Goal: Information Seeking & Learning: Find specific fact

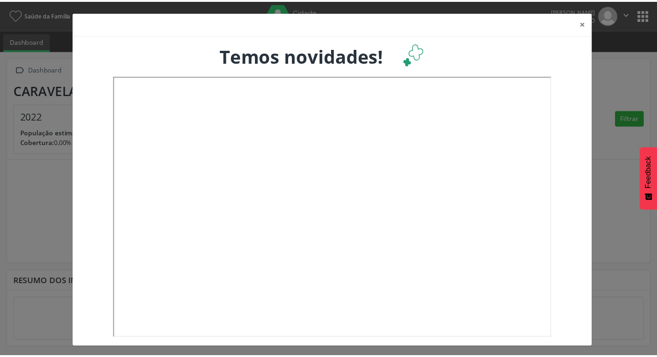
scroll to position [2, 0]
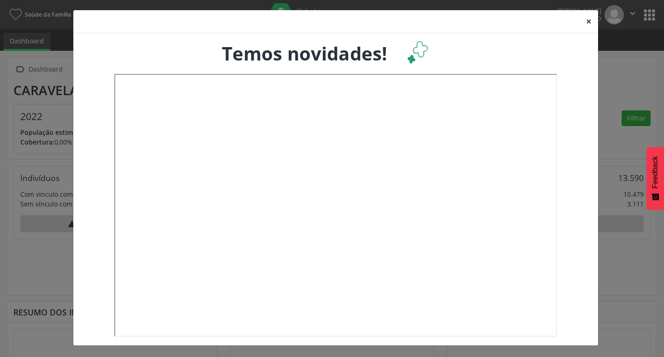
click at [585, 22] on button "×" at bounding box center [589, 21] width 18 height 23
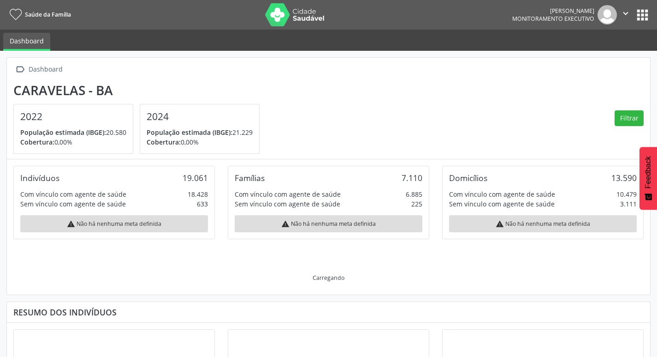
click at [370, 104] on section "Caravelas - BA 2022 População estimada (IBGE): 20.580 Cobertura: 0,00% 2024 Pop…" at bounding box center [328, 118] width 631 height 71
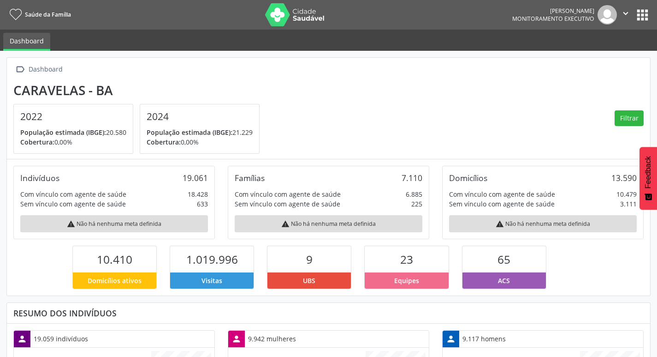
scroll to position [153, 214]
click at [648, 9] on button "apps" at bounding box center [643, 15] width 16 height 16
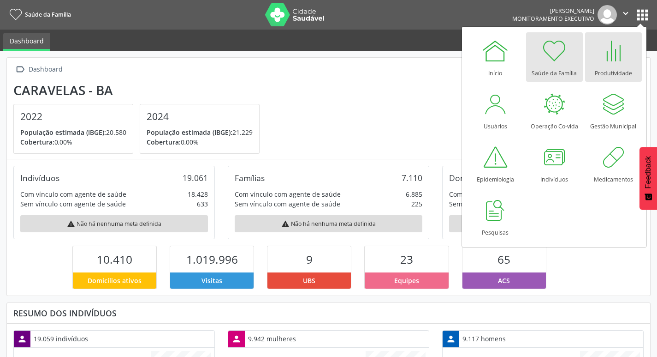
click at [614, 65] on div "Produtividade" at bounding box center [613, 71] width 37 height 12
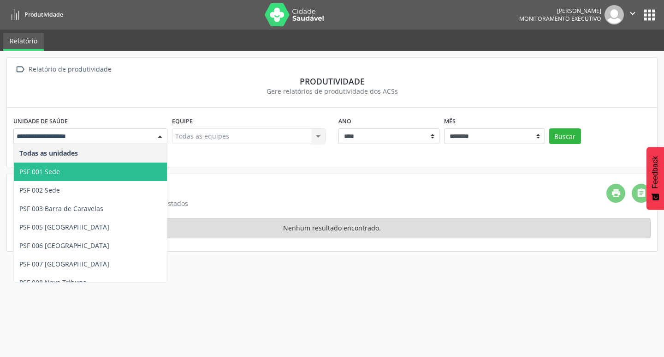
click at [69, 168] on span "PSF 001 Sede" at bounding box center [90, 171] width 153 height 18
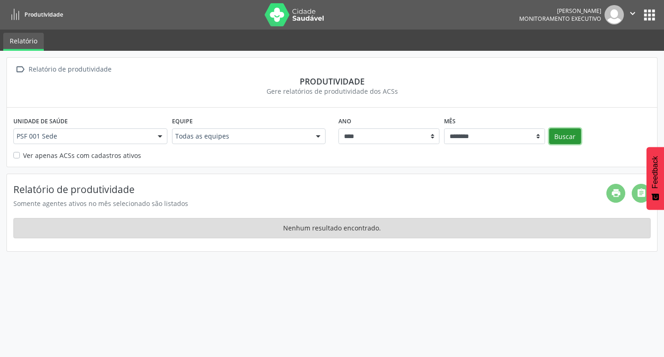
click at [563, 133] on button "Buscar" at bounding box center [565, 136] width 32 height 16
click at [505, 140] on select "******** ****** ***** ***** **** ***** ***** ********* *******" at bounding box center [494, 136] width 101 height 16
select select "**"
click at [444, 128] on select "******** ****** ***** ***** **** ***** ***** ********* *******" at bounding box center [494, 136] width 101 height 16
click at [560, 133] on button "Buscar" at bounding box center [565, 136] width 32 height 16
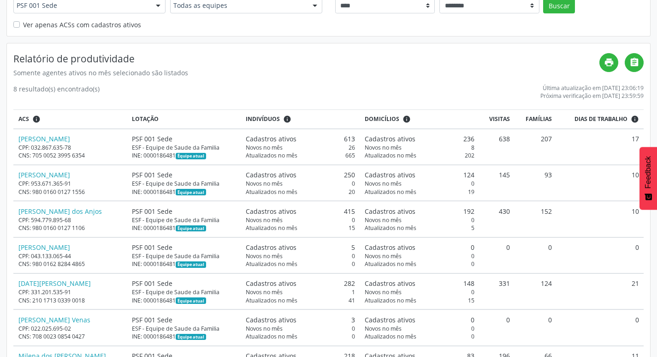
scroll to position [138, 0]
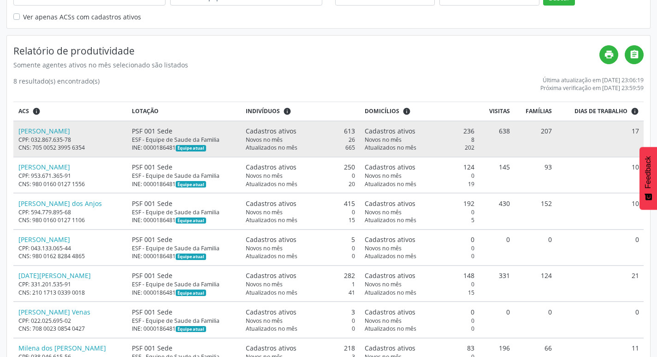
click at [106, 131] on div "[PERSON_NAME]" at bounding box center [70, 131] width 104 height 10
click at [69, 133] on link "[PERSON_NAME]" at bounding box center [44, 130] width 52 height 9
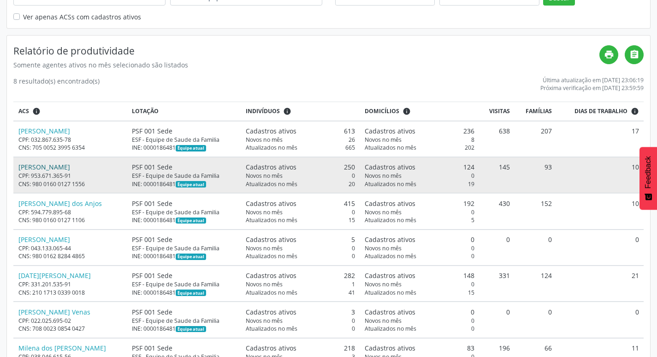
click at [70, 165] on link "[PERSON_NAME]" at bounding box center [44, 166] width 52 height 9
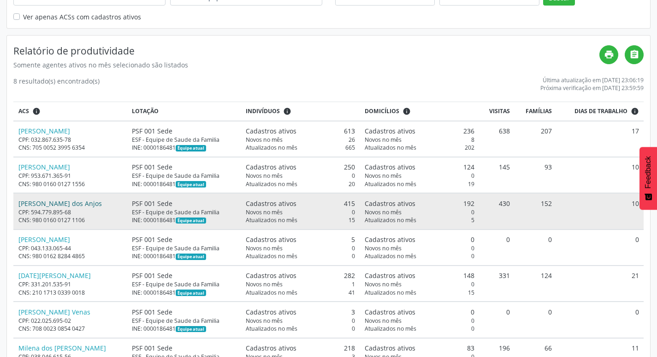
click at [66, 201] on link "[PERSON_NAME] dos Anjos" at bounding box center [59, 203] width 83 height 9
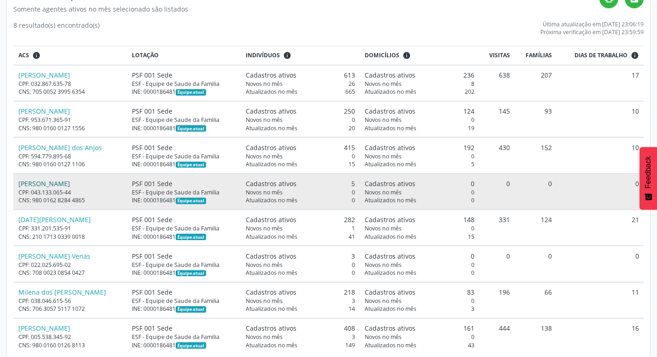
scroll to position [211, 0]
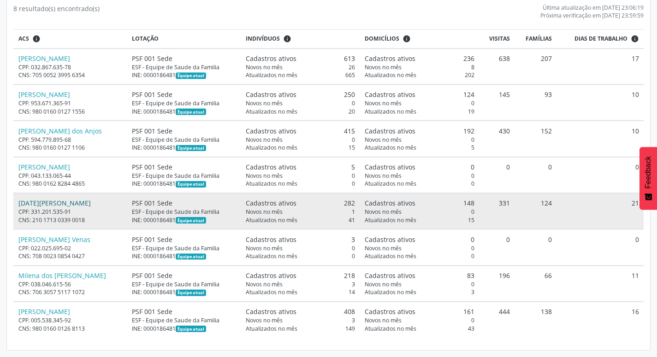
click at [74, 199] on link "[DATE][PERSON_NAME]" at bounding box center [54, 202] width 72 height 9
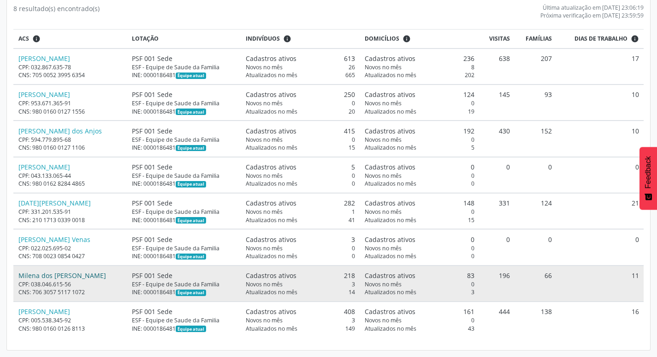
click at [82, 275] on link "Milena dos [PERSON_NAME]" at bounding box center [62, 275] width 88 height 9
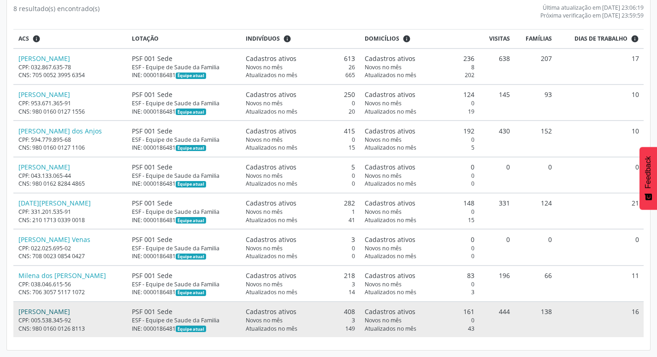
click at [70, 312] on link "[PERSON_NAME]" at bounding box center [44, 311] width 52 height 9
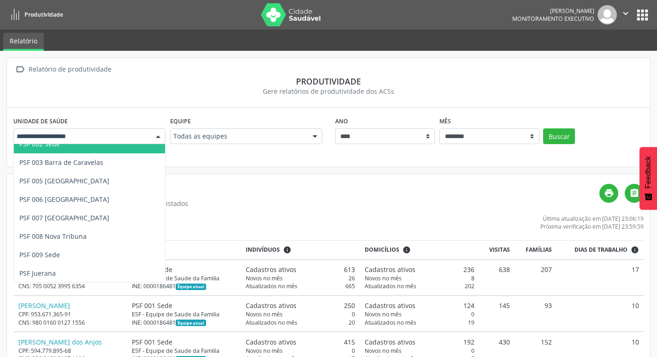
scroll to position [47, 0]
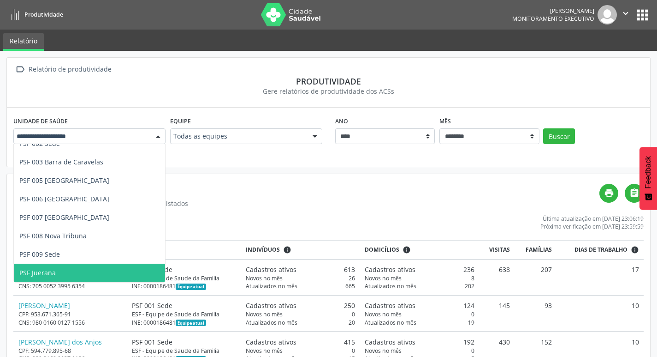
click at [78, 267] on span "PSF Juerana" at bounding box center [89, 272] width 151 height 18
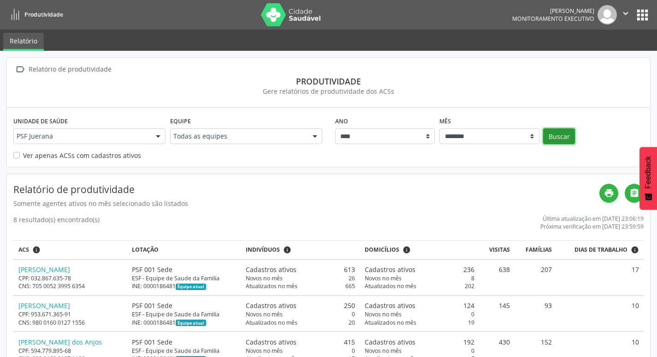
click at [563, 137] on button "Buscar" at bounding box center [559, 136] width 32 height 16
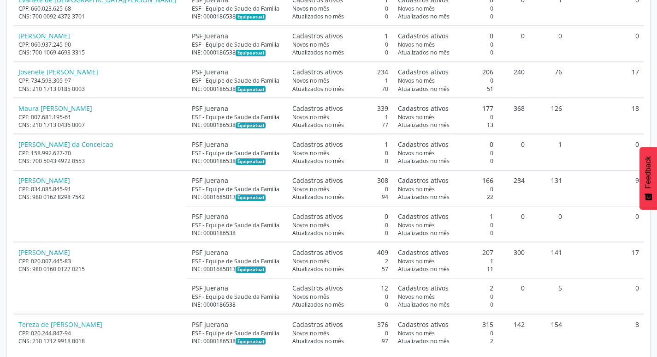
scroll to position [462, 0]
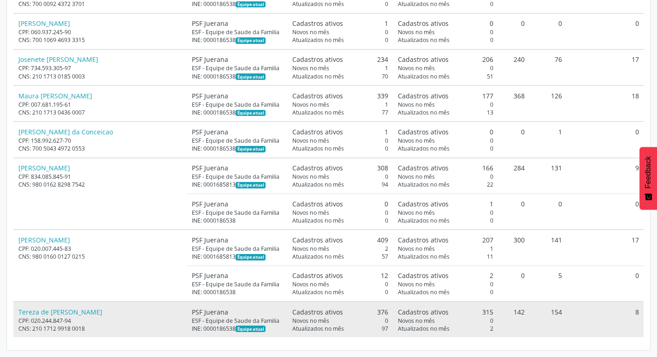
click at [106, 311] on div "Tereza de [PERSON_NAME]" at bounding box center [100, 312] width 164 height 10
click at [99, 310] on link "Tereza de [PERSON_NAME]" at bounding box center [60, 311] width 84 height 9
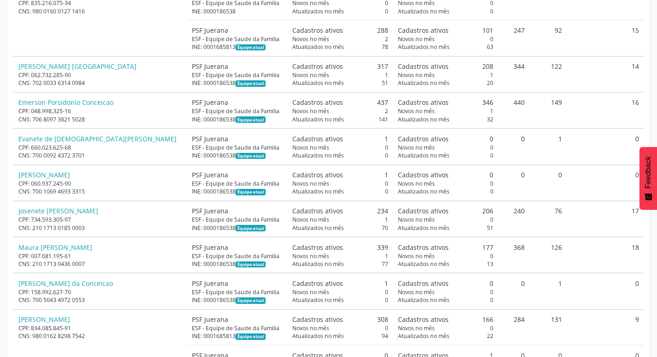
scroll to position [322, 0]
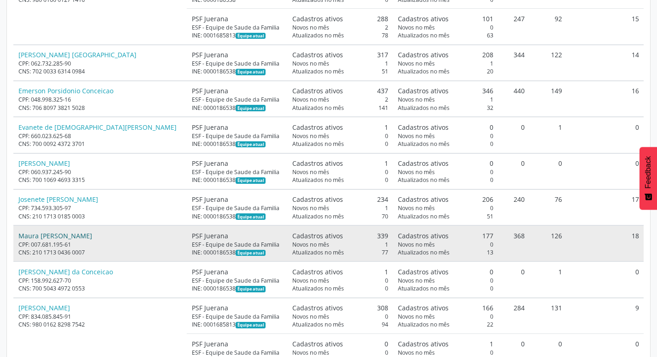
click at [65, 236] on link "Maura [PERSON_NAME]" at bounding box center [55, 235] width 74 height 9
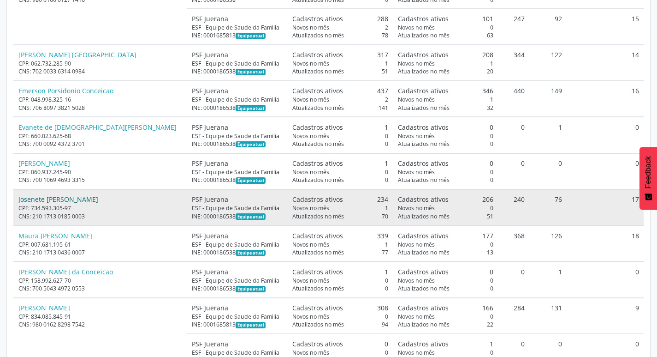
click at [45, 197] on link "Josenete [PERSON_NAME]" at bounding box center [58, 199] width 80 height 9
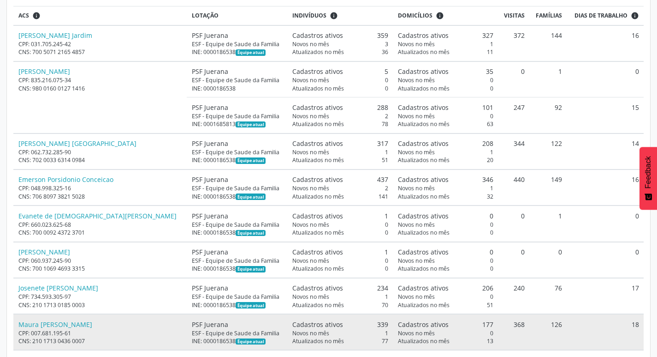
scroll to position [230, 0]
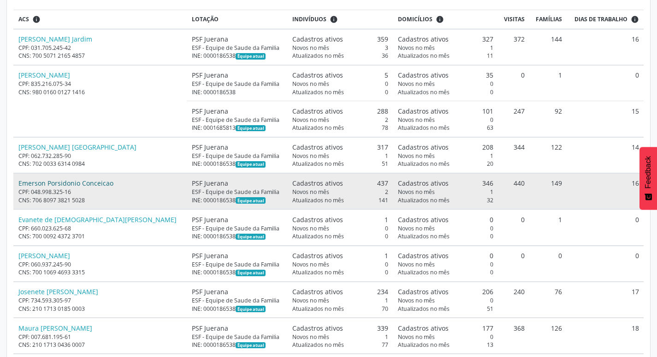
click at [77, 184] on link "Emerson Porsidonio Conceicao" at bounding box center [65, 183] width 95 height 9
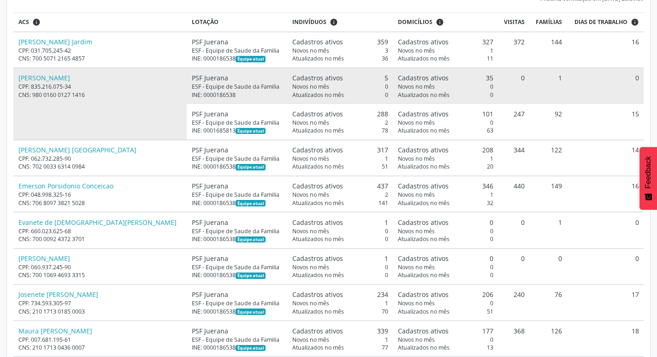
scroll to position [231, 0]
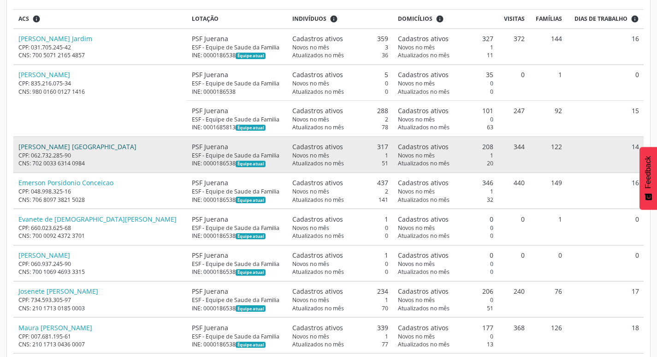
click at [72, 146] on link "[PERSON_NAME] [GEOGRAPHIC_DATA]" at bounding box center [77, 146] width 118 height 9
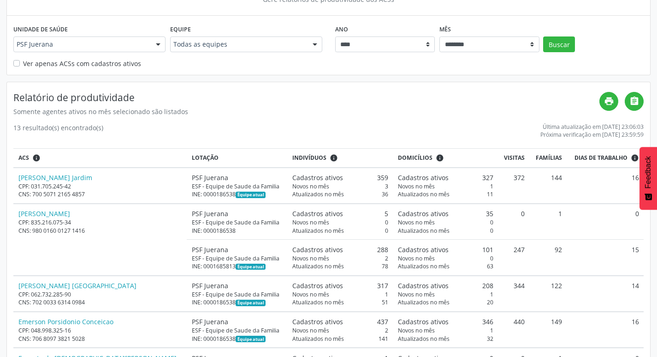
scroll to position [92, 0]
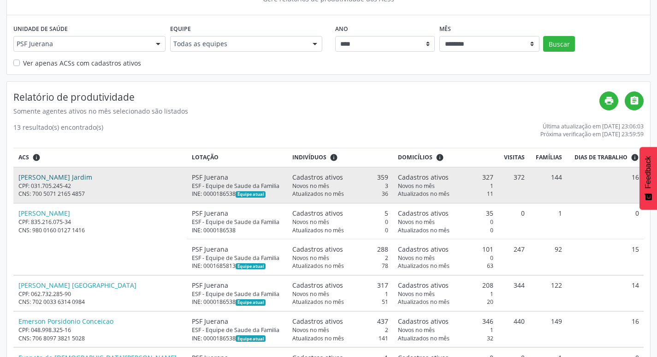
click at [58, 175] on link "[PERSON_NAME] Jardim" at bounding box center [55, 177] width 74 height 9
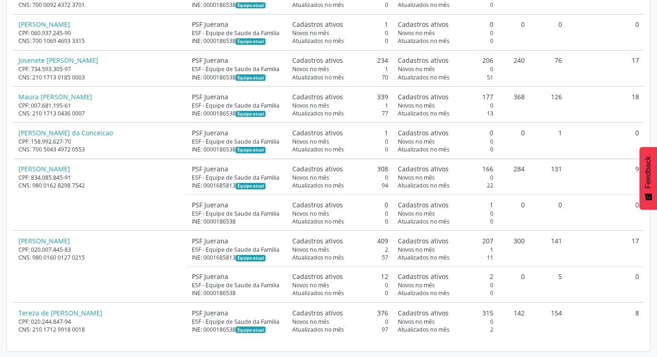
scroll to position [462, 0]
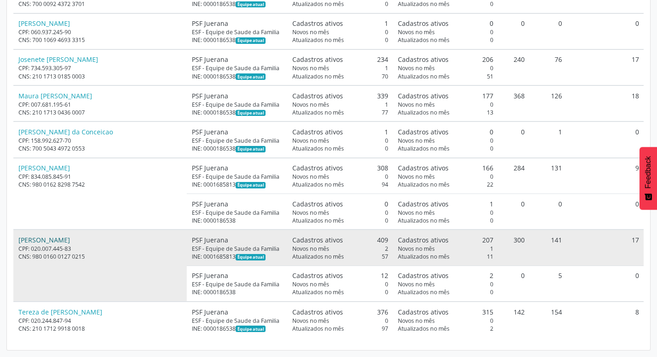
click at [70, 243] on link "[PERSON_NAME]" at bounding box center [44, 239] width 52 height 9
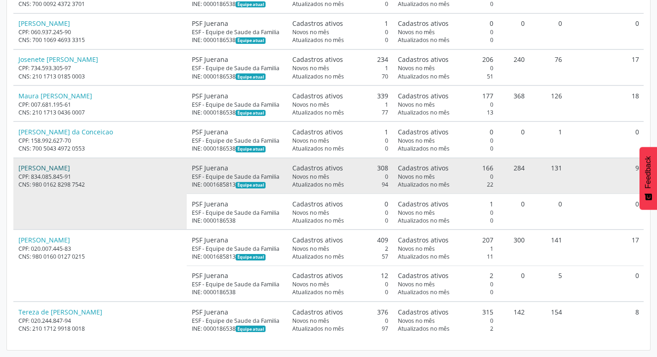
click at [70, 167] on link "[PERSON_NAME]" at bounding box center [44, 167] width 52 height 9
click at [54, 165] on link "[PERSON_NAME]" at bounding box center [44, 167] width 52 height 9
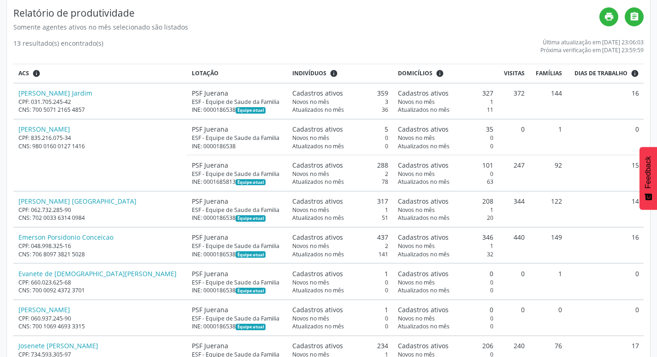
scroll to position [232, 0]
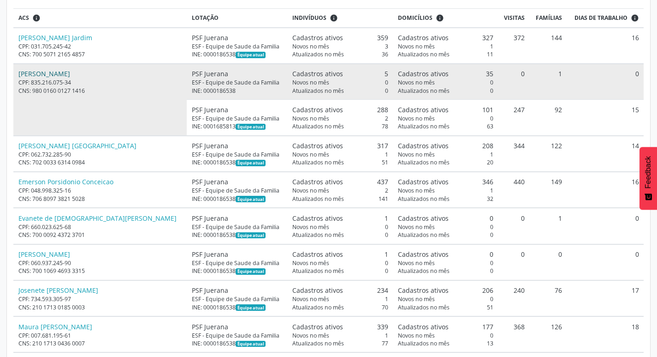
click at [53, 74] on link "[PERSON_NAME]" at bounding box center [44, 73] width 52 height 9
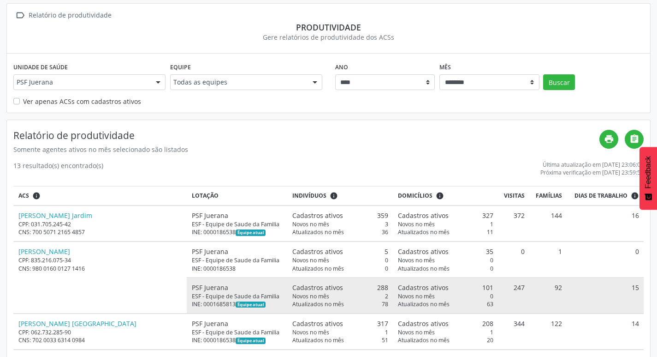
scroll to position [0, 0]
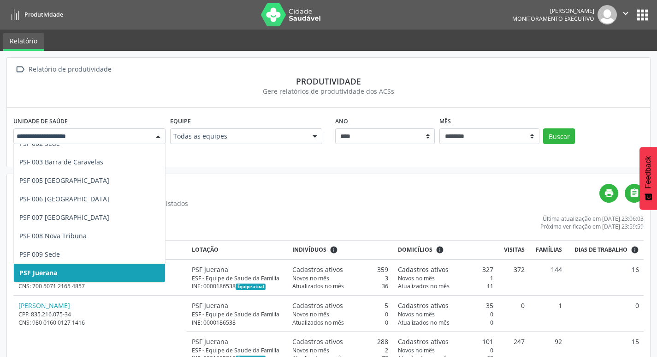
click at [149, 137] on div "Todas as unidades PSF 001 Sede PSF 002 Sede PSF 003 [GEOGRAPHIC_DATA] PSF 005 […" at bounding box center [89, 136] width 152 height 16
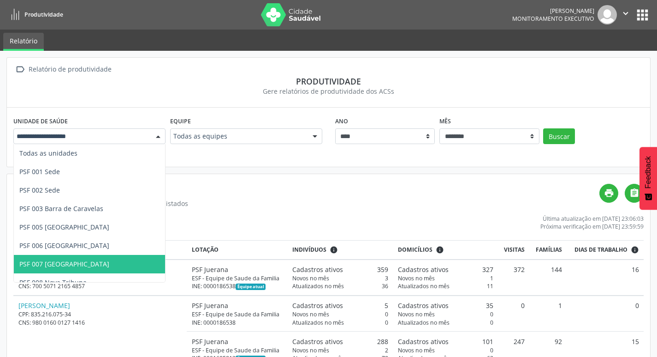
click at [108, 263] on span "PSF 007 [GEOGRAPHIC_DATA]" at bounding box center [89, 264] width 151 height 18
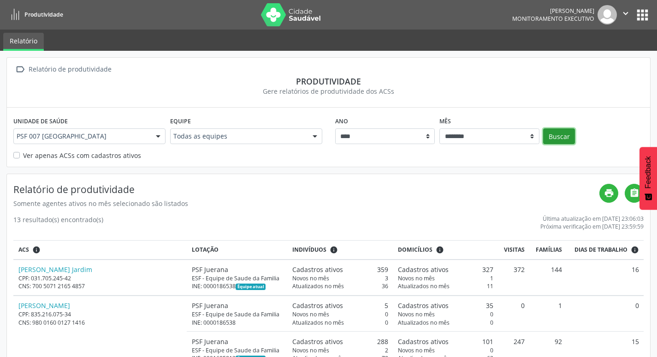
click at [556, 137] on button "Buscar" at bounding box center [559, 136] width 32 height 16
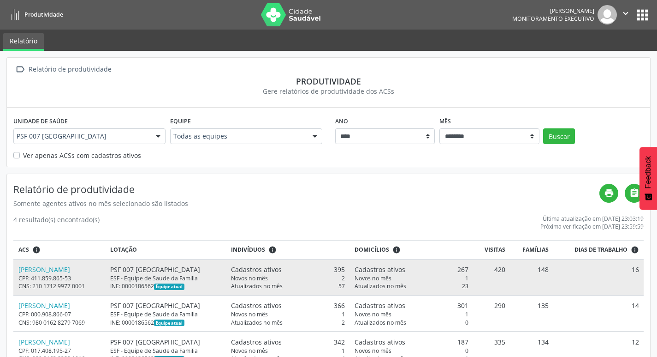
scroll to position [66, 0]
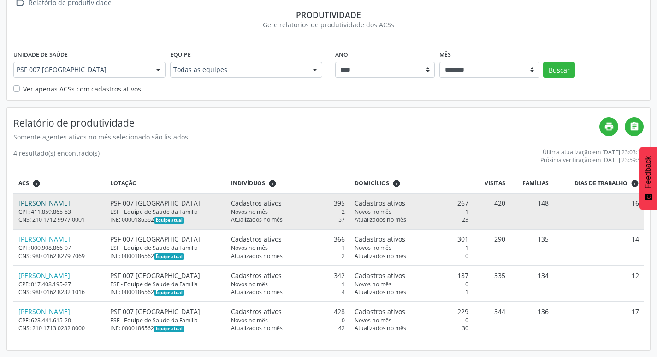
click at [33, 202] on link "[PERSON_NAME]" at bounding box center [44, 202] width 52 height 9
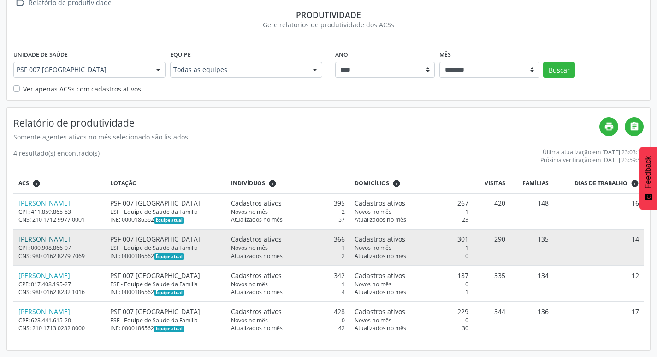
click at [70, 238] on link "[PERSON_NAME]" at bounding box center [44, 238] width 52 height 9
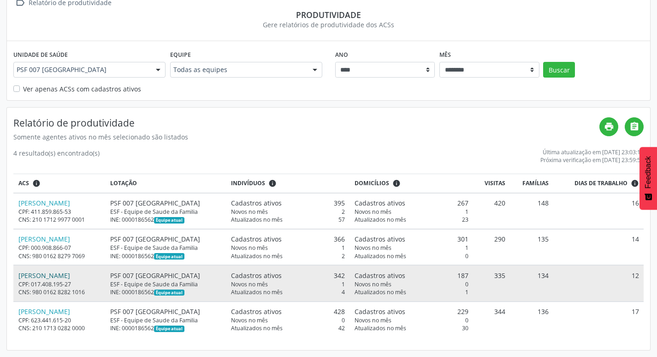
click at [70, 274] on link "[PERSON_NAME]" at bounding box center [44, 275] width 52 height 9
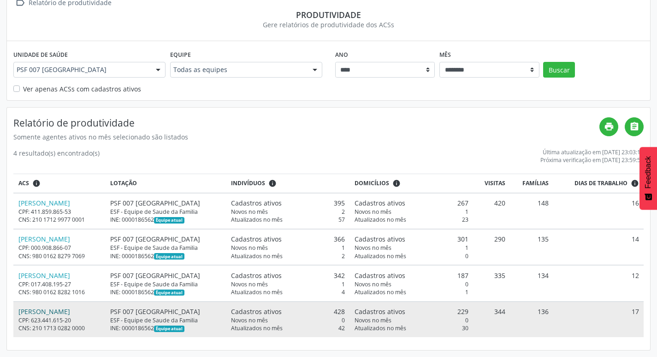
click at [70, 309] on link "[PERSON_NAME]" at bounding box center [44, 311] width 52 height 9
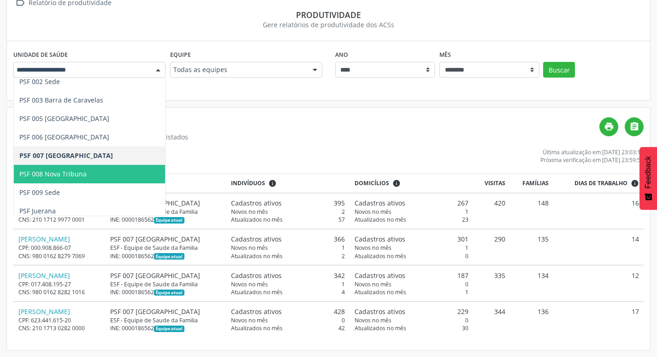
scroll to position [47, 0]
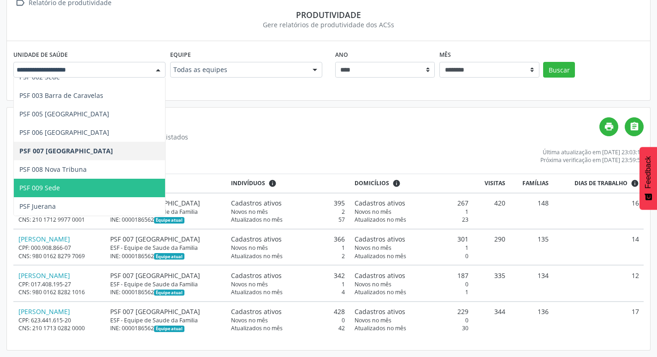
click at [102, 182] on span "PSF 009 Sede" at bounding box center [89, 188] width 151 height 18
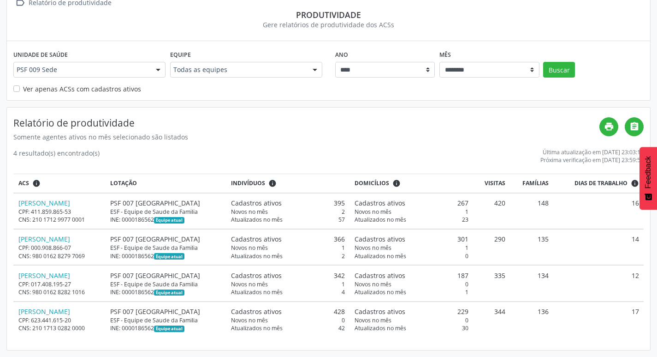
scroll to position [20, 0]
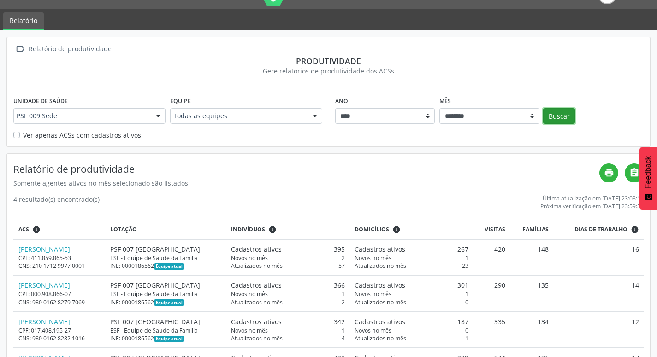
click at [554, 111] on button "Buscar" at bounding box center [559, 116] width 32 height 16
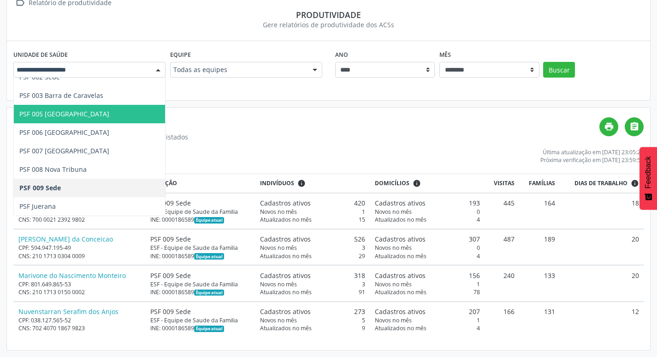
scroll to position [0, 0]
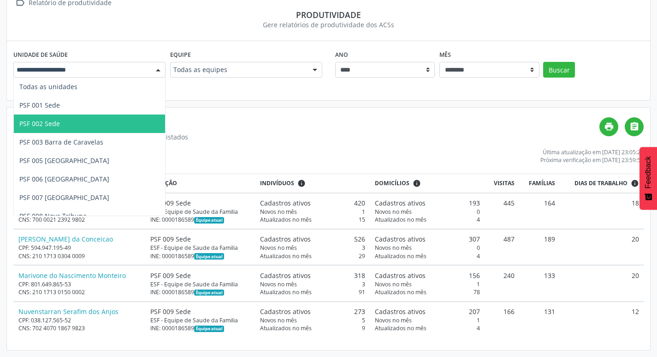
click at [65, 120] on span "PSF 002 Sede" at bounding box center [89, 123] width 151 height 18
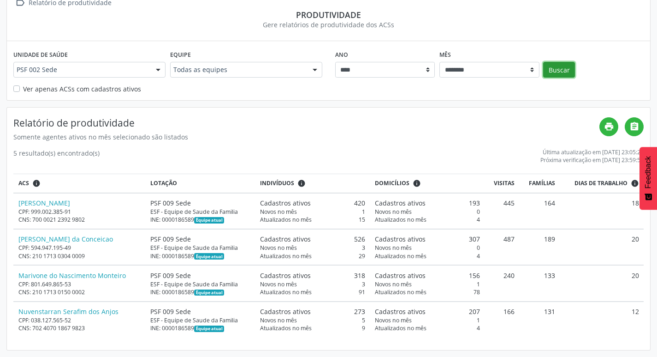
click at [563, 69] on button "Buscar" at bounding box center [559, 70] width 32 height 16
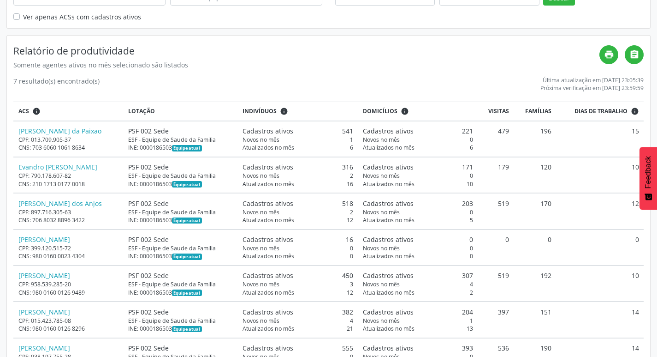
scroll to position [175, 0]
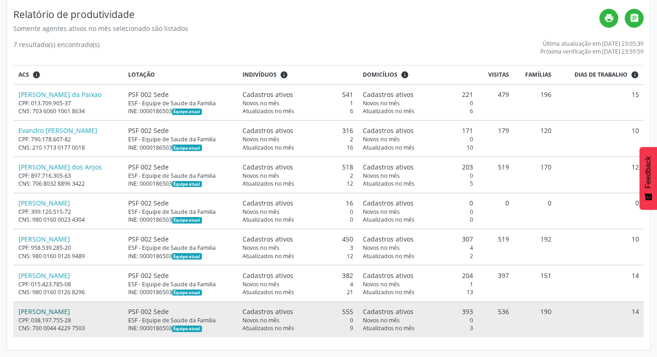
click at [70, 310] on link "[PERSON_NAME]" at bounding box center [44, 311] width 52 height 9
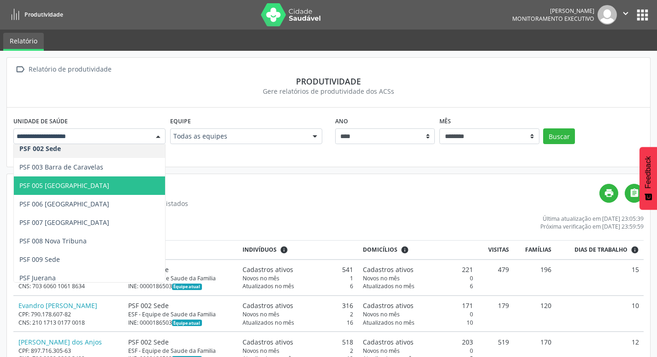
scroll to position [47, 0]
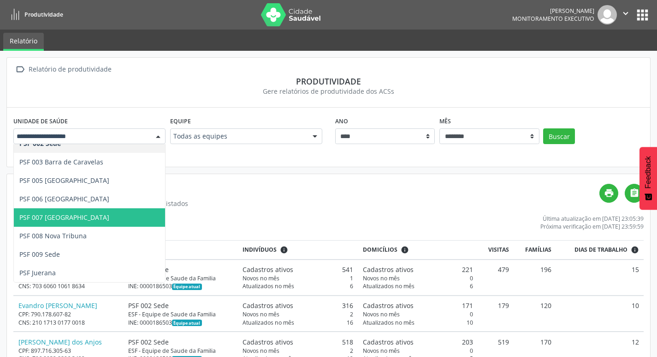
click at [97, 219] on span "PSF 007 [GEOGRAPHIC_DATA]" at bounding box center [89, 217] width 151 height 18
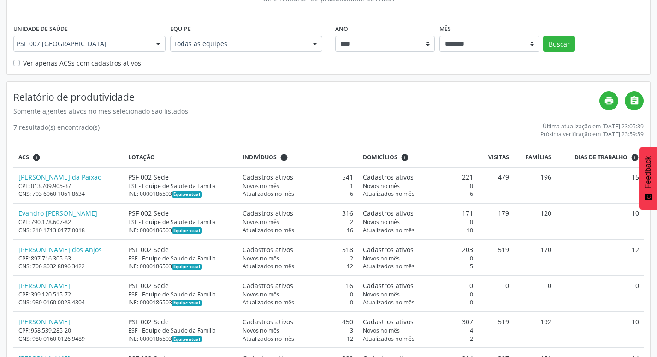
scroll to position [0, 0]
